Goal: Task Accomplishment & Management: Use online tool/utility

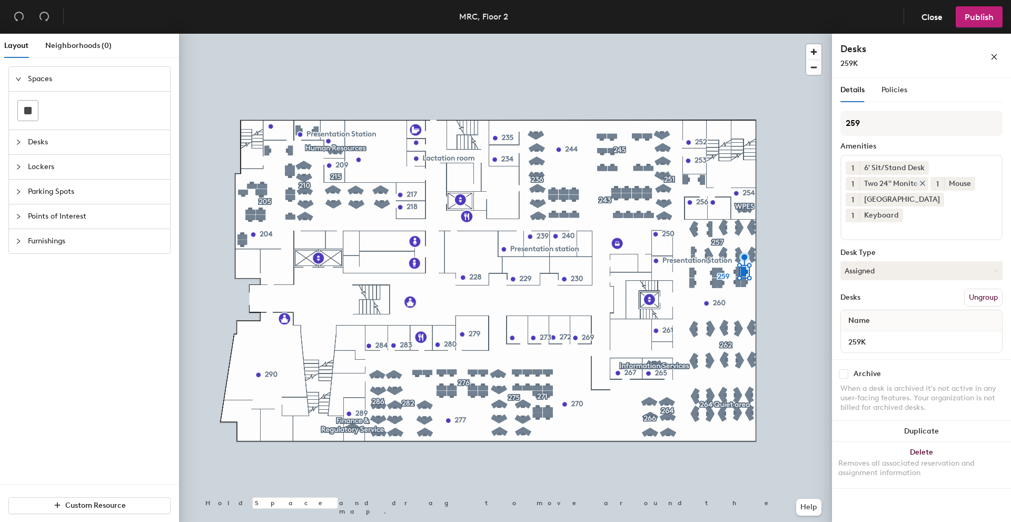
click at [905, 185] on div "Two 24" Monitors" at bounding box center [894, 184] width 69 height 14
click at [881, 184] on div "Two 24" Monitors" at bounding box center [894, 184] width 69 height 14
click at [867, 183] on div "Two 24" Monitors" at bounding box center [894, 184] width 69 height 14
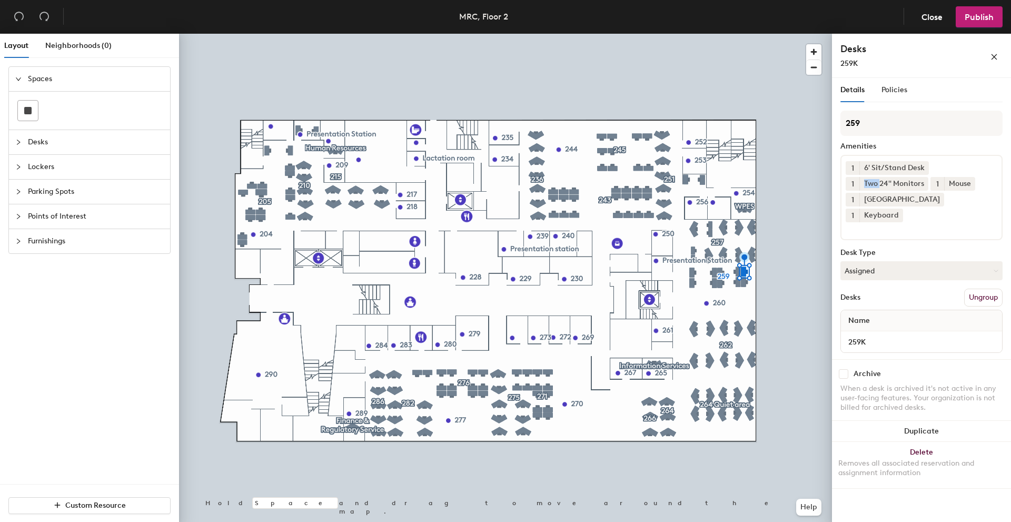
click at [857, 185] on button "1" at bounding box center [853, 184] width 14 height 14
drag, startPoint x: 854, startPoint y: 185, endPoint x: 885, endPoint y: 183, distance: 30.6
click at [885, 183] on div "Two 24" Monitors" at bounding box center [894, 184] width 69 height 14
click at [923, 182] on icon at bounding box center [922, 183] width 7 height 7
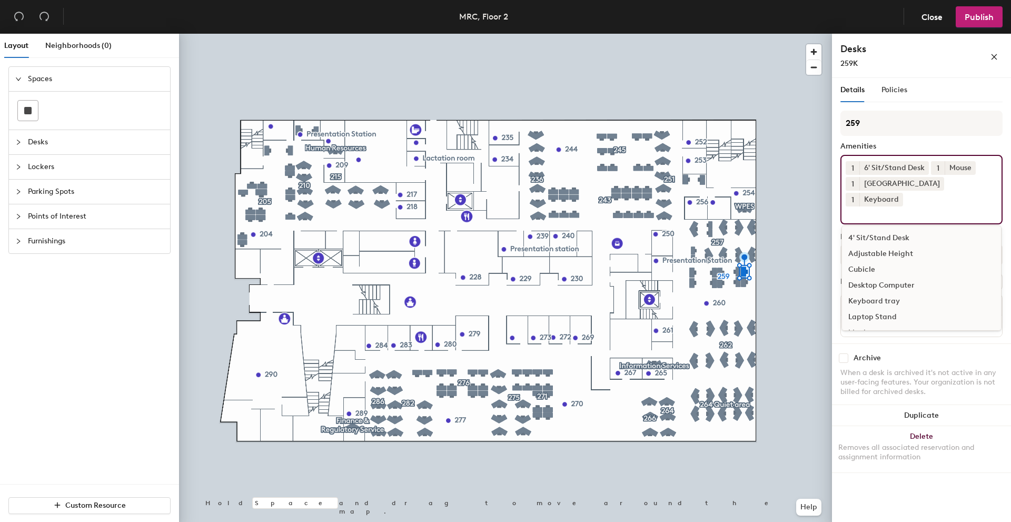
click at [873, 206] on input at bounding box center [893, 212] width 95 height 13
click at [903, 263] on div "Single 32" Monitor" at bounding box center [921, 271] width 159 height 16
click at [982, 15] on span "Publish" at bounding box center [979, 17] width 29 height 10
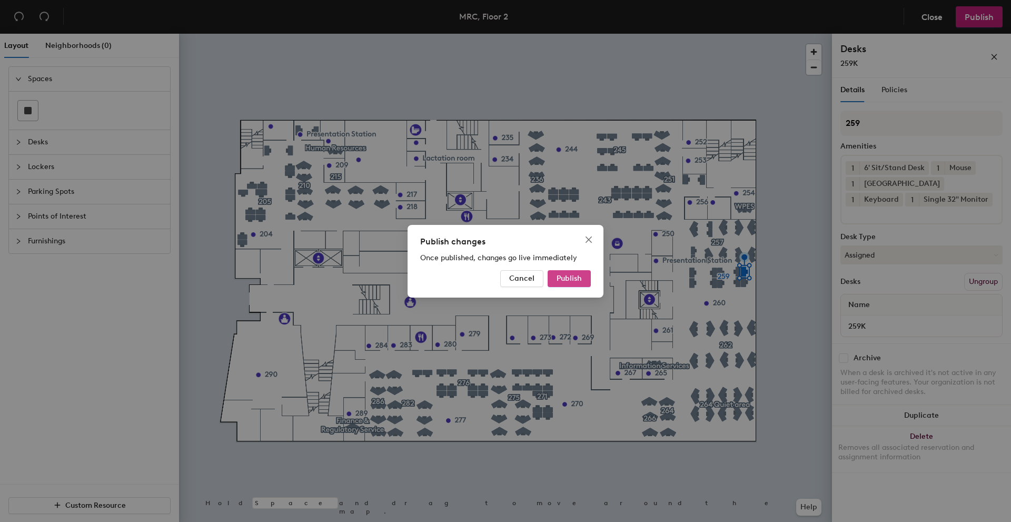
click at [563, 276] on span "Publish" at bounding box center [569, 278] width 25 height 9
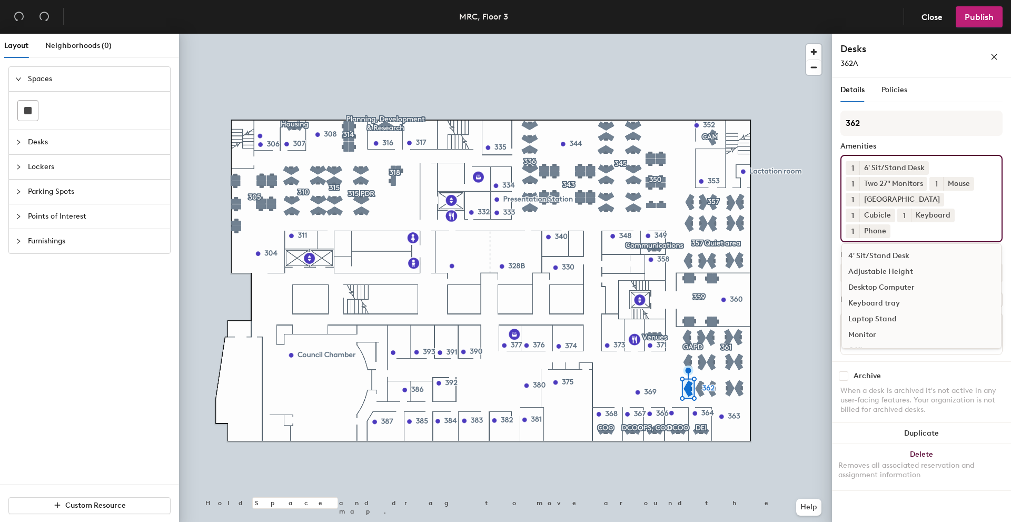
click at [893, 231] on input at bounding box center [940, 228] width 95 height 13
click at [885, 301] on div "Keyboard tray" at bounding box center [921, 304] width 159 height 16
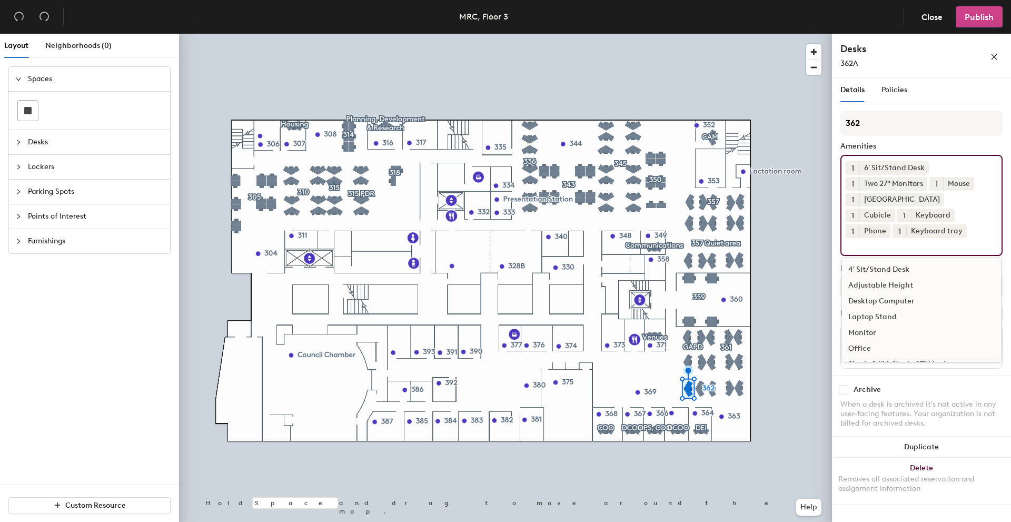
click at [973, 18] on span "Publish" at bounding box center [979, 17] width 29 height 10
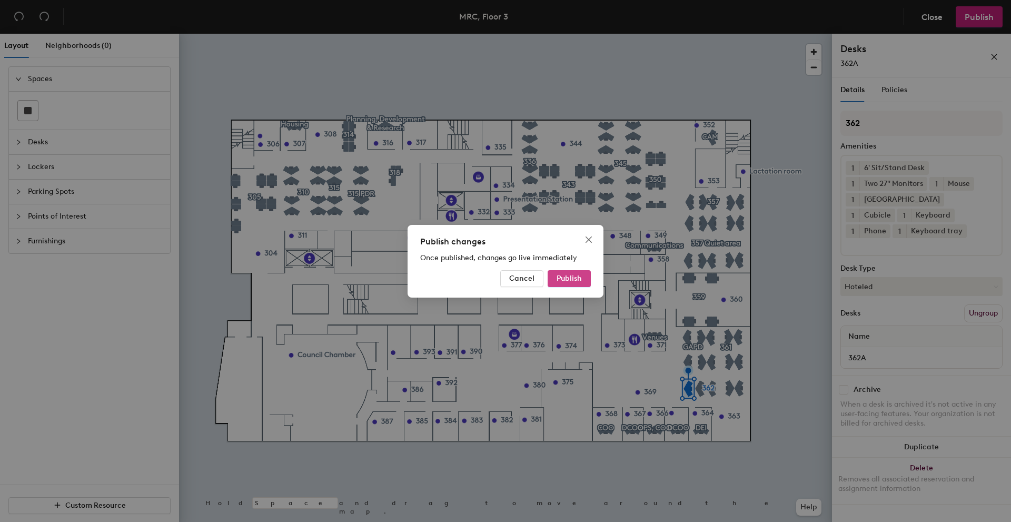
click at [575, 278] on span "Publish" at bounding box center [569, 278] width 25 height 9
